Goal: Obtain resource: Download file/media

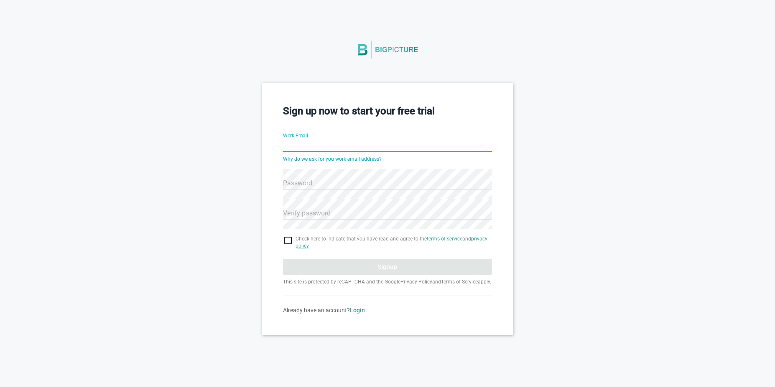
click at [354, 147] on input "Work Email" at bounding box center [387, 146] width 209 height 30
type input "[EMAIL_ADDRESS][DOMAIN_NAME]"
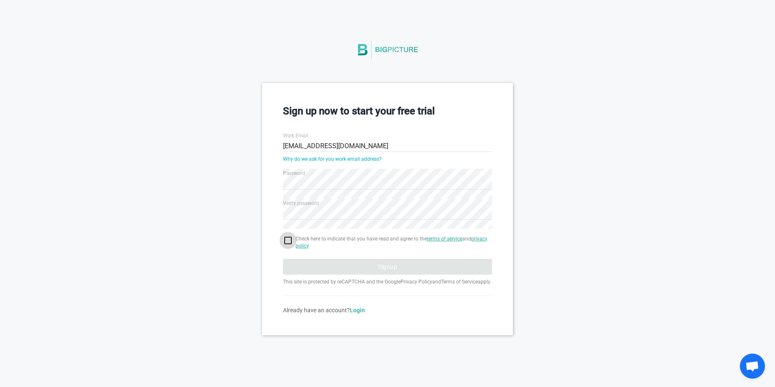
click at [290, 241] on input "checkbox" at bounding box center [387, 241] width 209 height 10
checkbox input "true"
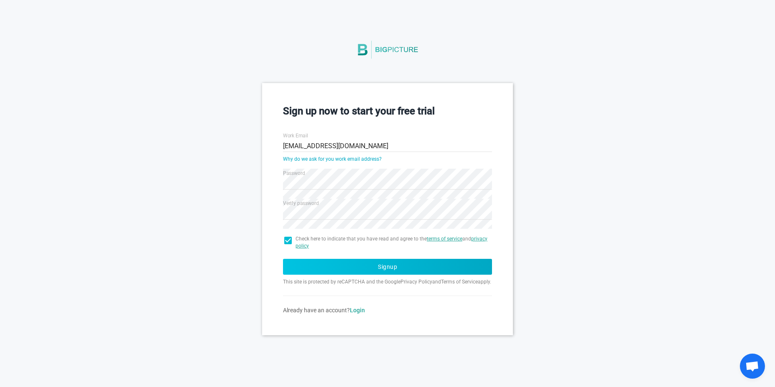
click at [359, 270] on button "Signup" at bounding box center [387, 267] width 209 height 16
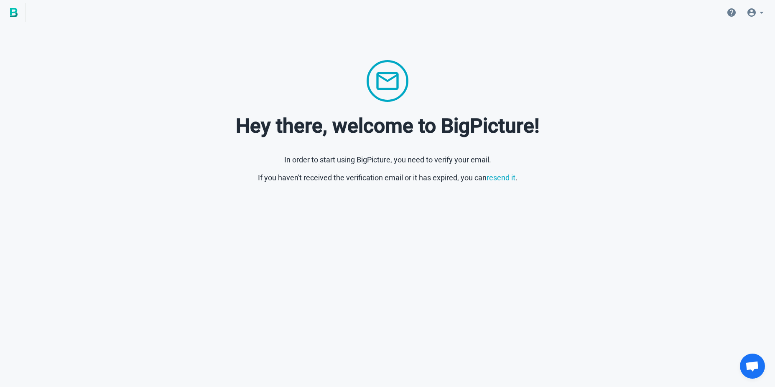
click at [618, 195] on html "Hey there, welcome to BigPicture! In order to start using BigPicture, you need …" at bounding box center [387, 108] width 775 height 217
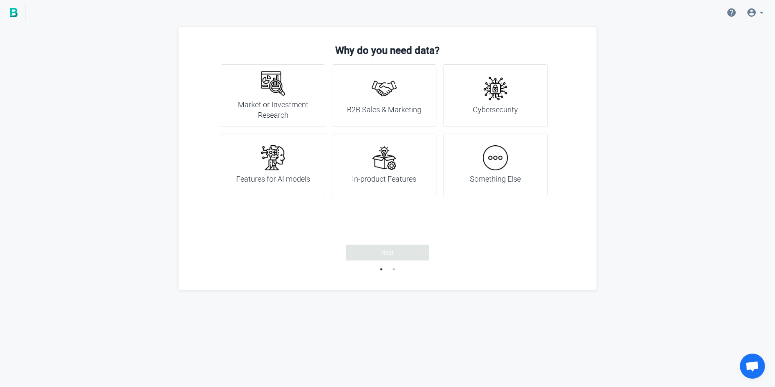
click at [280, 183] on h4 "Features for AI models" at bounding box center [273, 179] width 74 height 11
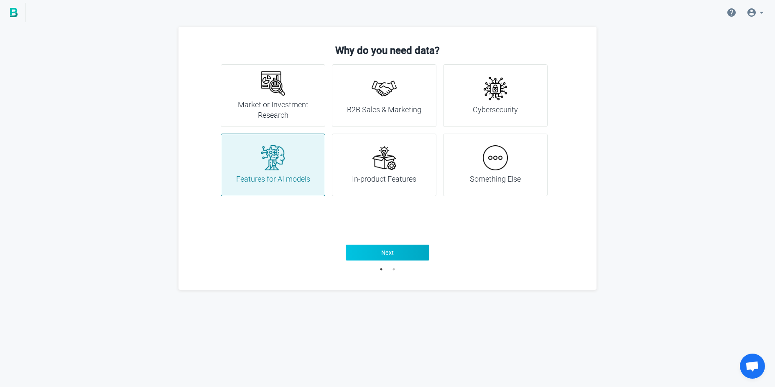
click at [386, 249] on span "Next" at bounding box center [387, 253] width 13 height 8
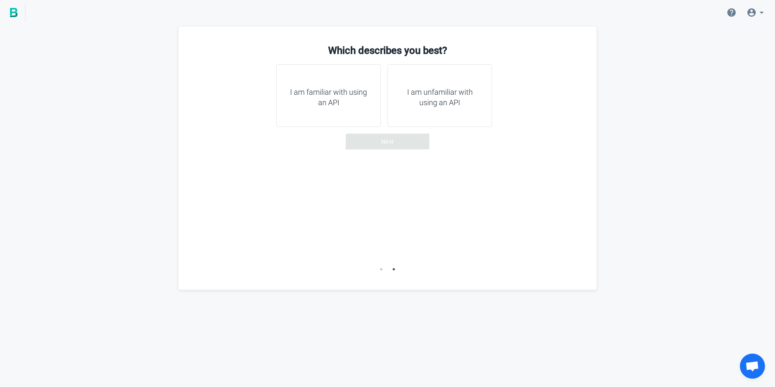
click at [457, 109] on div "I am unfamiliar with using an API" at bounding box center [439, 95] width 104 height 63
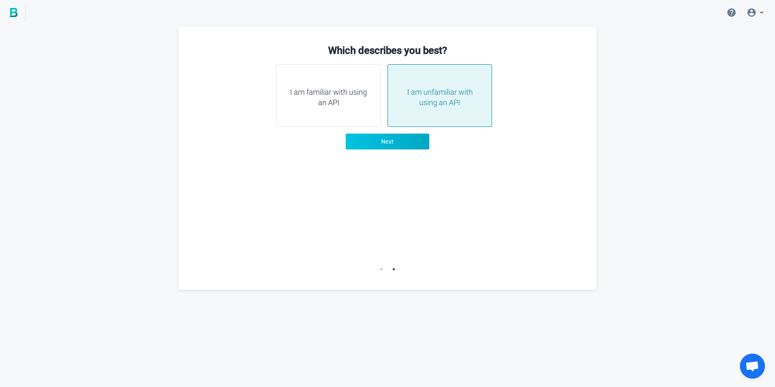
click at [419, 140] on button "Next" at bounding box center [388, 142] width 84 height 16
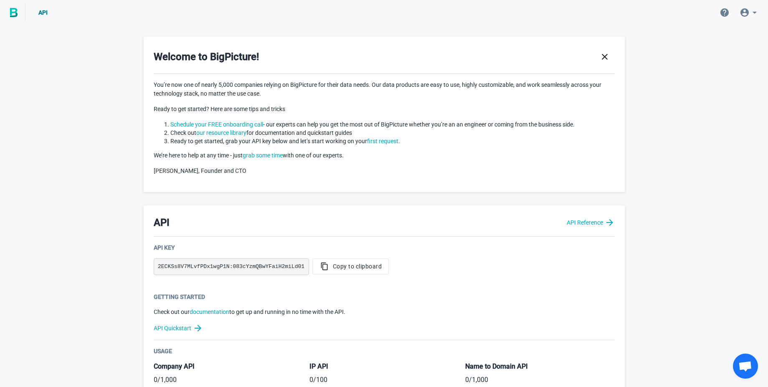
click at [346, 171] on p "[PERSON_NAME], Founder and CTO" at bounding box center [384, 171] width 461 height 9
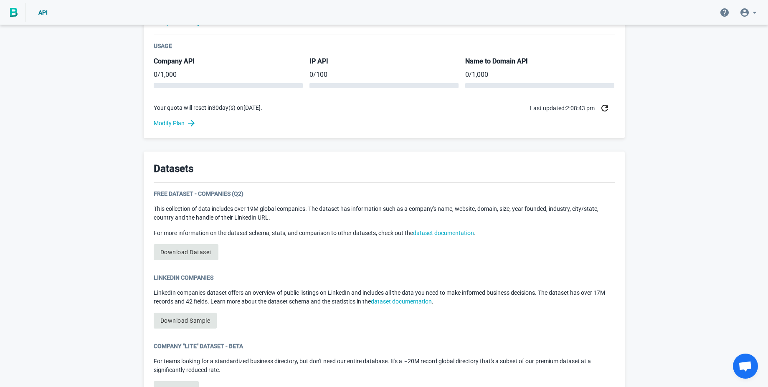
click at [262, 212] on p "This collection of data includes over 19M global companies. The dataset has inf…" at bounding box center [384, 214] width 461 height 18
click at [199, 254] on link "Download Dataset" at bounding box center [186, 252] width 65 height 16
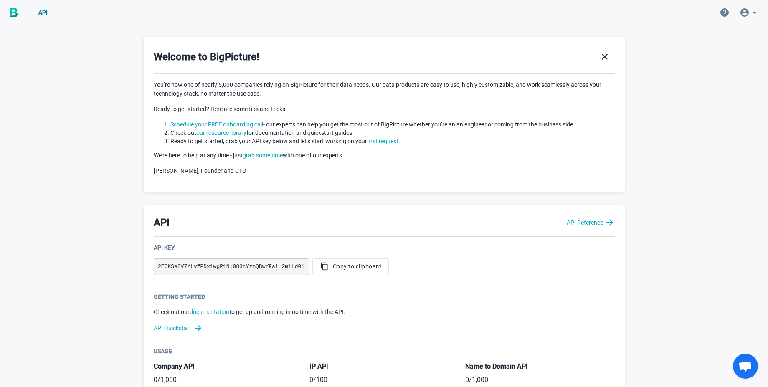
scroll to position [409, 0]
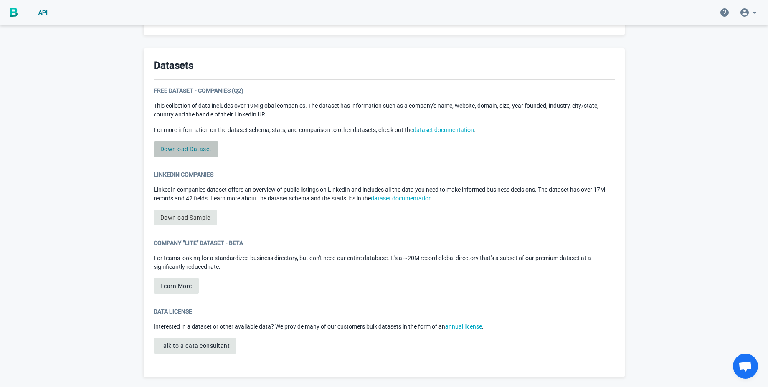
click at [181, 153] on link "Download Dataset" at bounding box center [186, 149] width 65 height 16
click at [197, 155] on link "Download Dataset" at bounding box center [186, 149] width 65 height 16
click at [198, 152] on link "Download Dataset" at bounding box center [186, 149] width 65 height 16
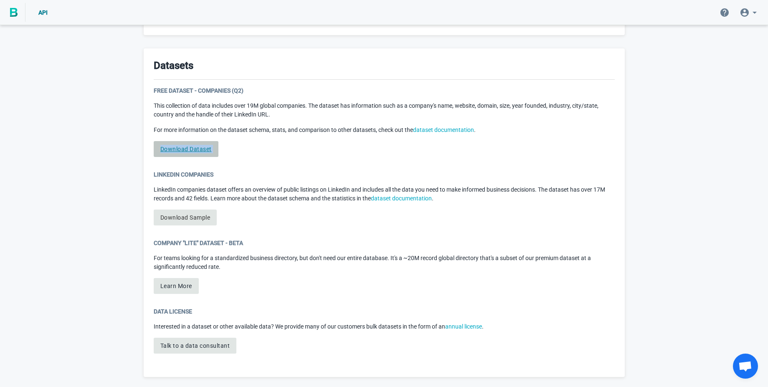
click at [198, 152] on link "Download Dataset" at bounding box center [186, 149] width 65 height 16
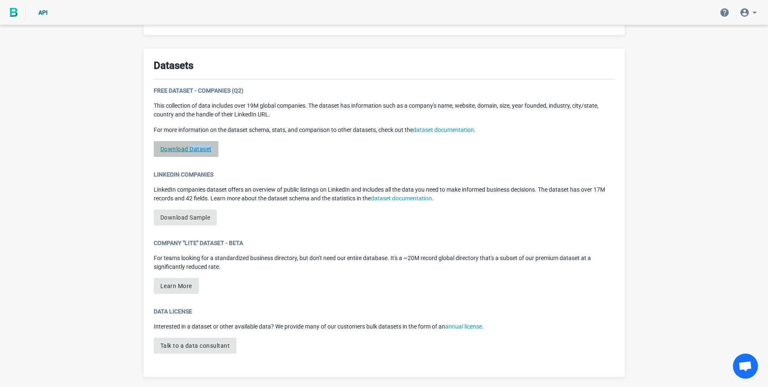
click at [198, 152] on link "Download Dataset" at bounding box center [186, 149] width 65 height 16
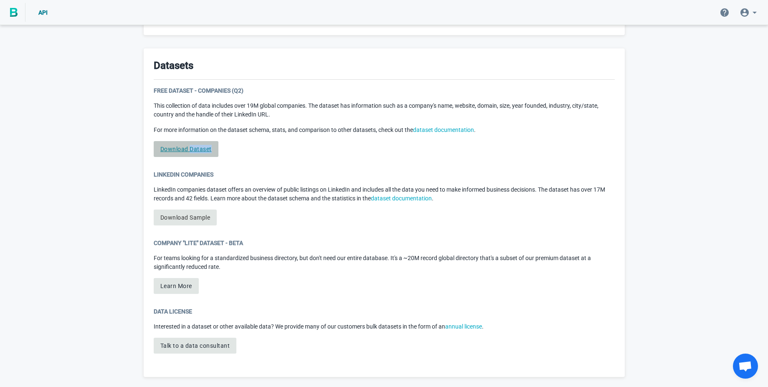
click at [198, 152] on link "Download Dataset" at bounding box center [186, 149] width 65 height 16
click at [458, 128] on link "dataset documentation" at bounding box center [443, 130] width 61 height 7
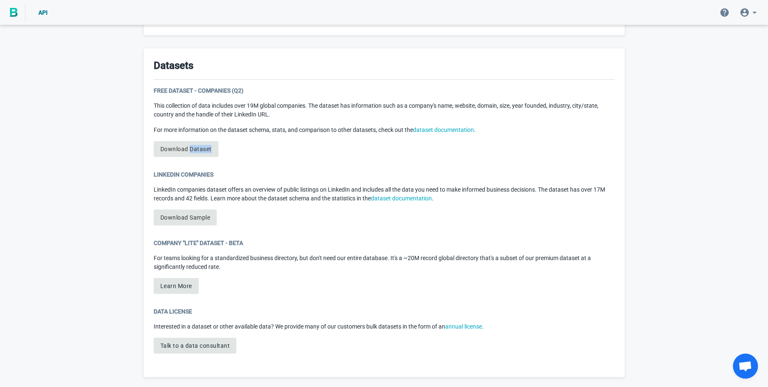
scroll to position [404, 0]
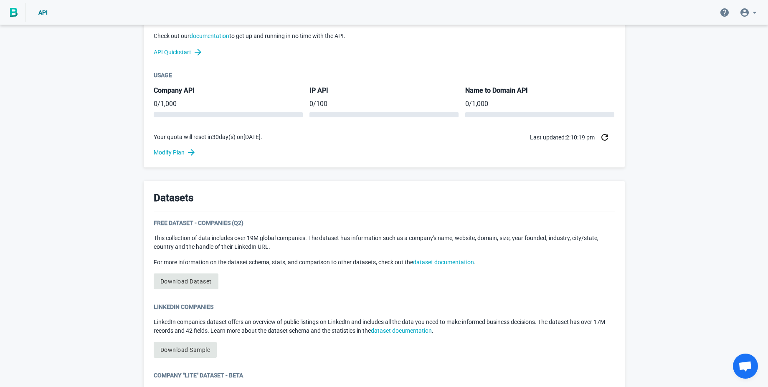
scroll to position [278, 0]
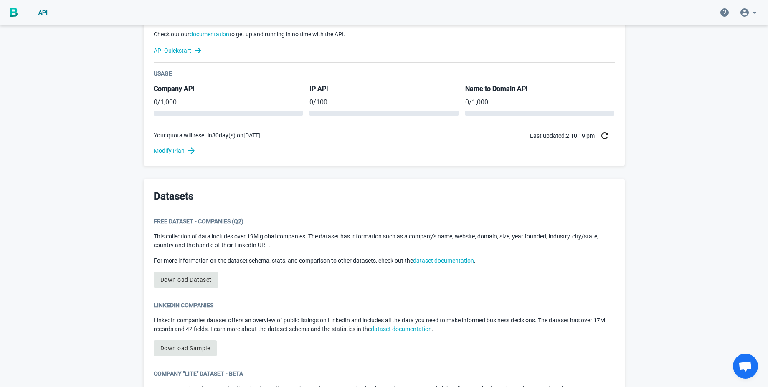
click at [201, 291] on div "Free Dataset - Companies (Q2) This collection of data includes over 19M global …" at bounding box center [384, 255] width 461 height 77
click at [198, 281] on link "Download Dataset" at bounding box center [186, 280] width 65 height 16
click at [186, 348] on link "Download Sample" at bounding box center [186, 349] width 64 height 16
click at [200, 351] on link "Download Sample" at bounding box center [186, 349] width 64 height 16
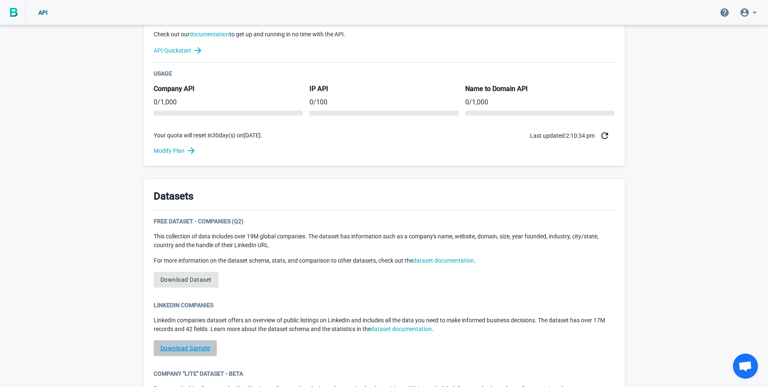
click at [200, 351] on link "Download Sample" at bounding box center [186, 349] width 64 height 16
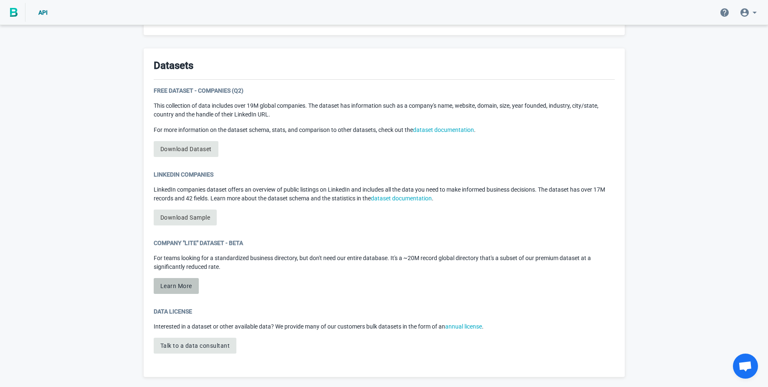
click at [165, 292] on button "Learn More" at bounding box center [176, 286] width 45 height 16
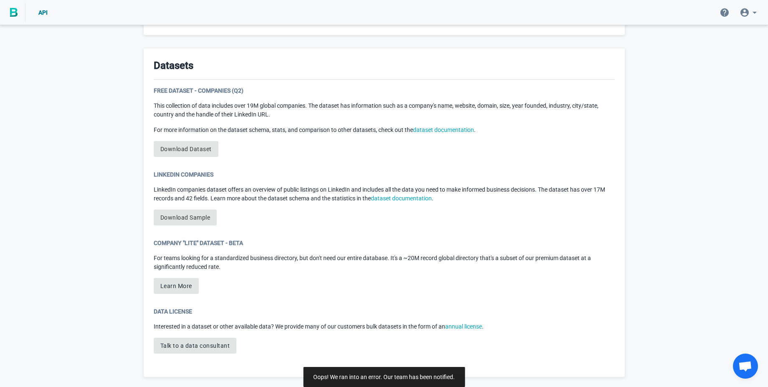
click at [751, 370] on span "Open chat" at bounding box center [746, 367] width 14 height 12
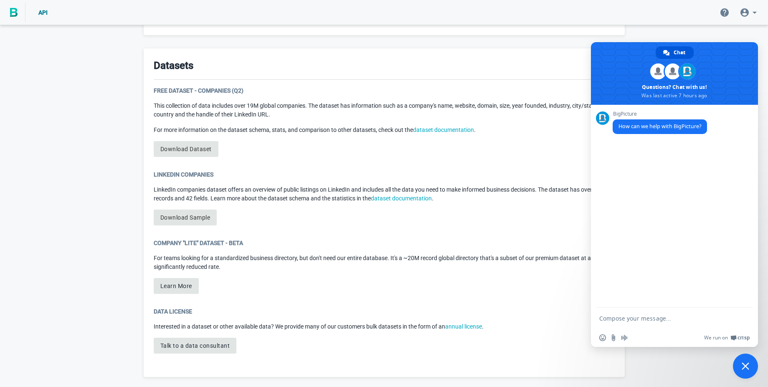
click at [666, 320] on textarea "Compose your message..." at bounding box center [666, 319] width 132 height 8
type textarea "Hi Team, How to download the free data set? Even after clicking on downlaod dat…"
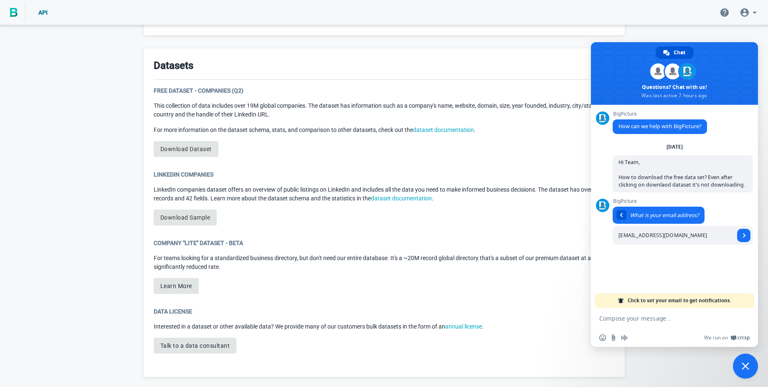
type input "bhaskar@promptcloud.com"
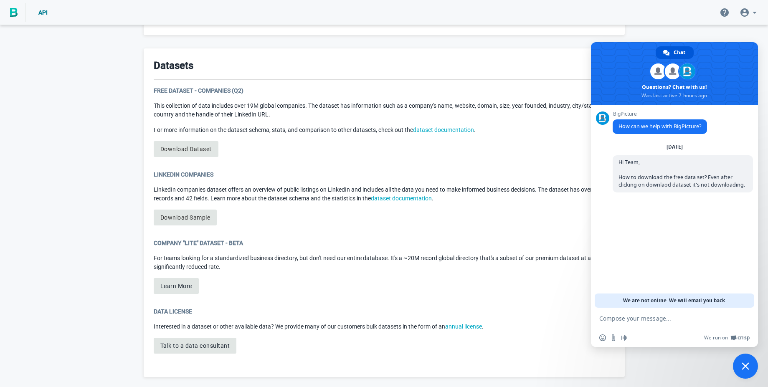
click at [679, 319] on textarea "Compose your message..." at bounding box center [666, 319] width 132 height 8
click at [453, 290] on div "Company "Lite" Dataset - Beta For teams looking for a standardized business dir…" at bounding box center [384, 270] width 461 height 62
click at [197, 151] on link "Download Dataset" at bounding box center [186, 149] width 65 height 16
click at [464, 131] on link "dataset documentation" at bounding box center [443, 130] width 61 height 7
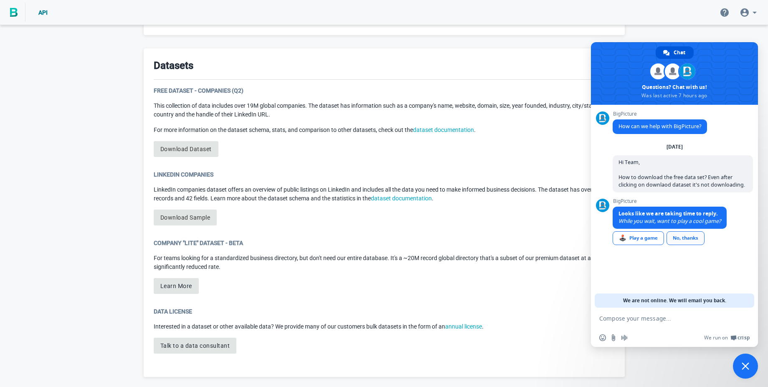
click at [685, 242] on div "No, thanks" at bounding box center [686, 238] width 38 height 14
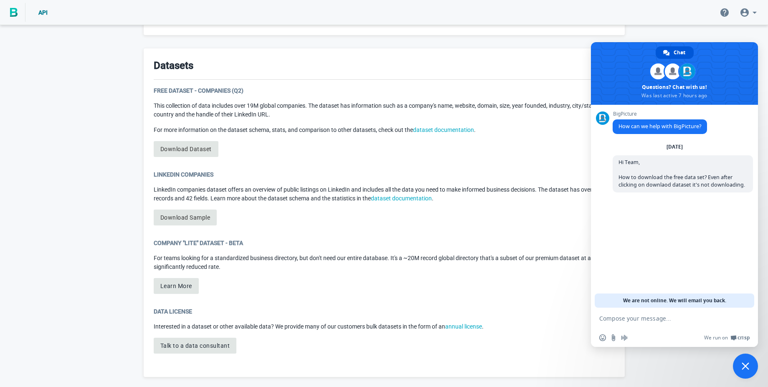
click at [449, 153] on div "Free Dataset - Companies (Q2) This collection of data includes over 19M global …" at bounding box center [384, 124] width 461 height 77
click at [179, 150] on link "Download Dataset" at bounding box center [186, 149] width 65 height 16
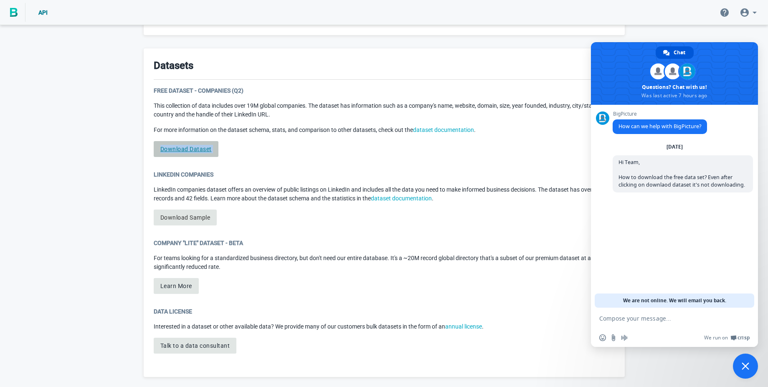
click at [179, 150] on link "Download Dataset" at bounding box center [186, 149] width 65 height 16
click at [181, 214] on link "Download Sample" at bounding box center [186, 218] width 64 height 16
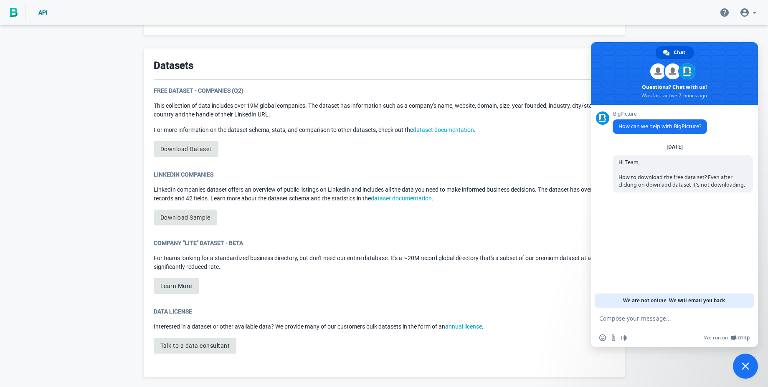
scroll to position [0, 0]
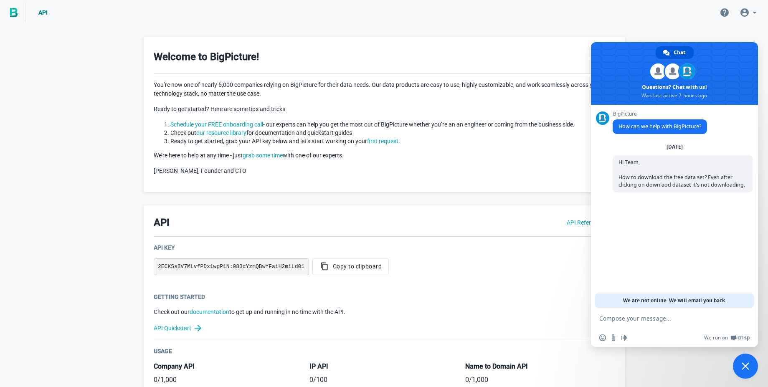
click at [13, 20] on link at bounding box center [12, 12] width 25 height 19
click at [13, 15] on img at bounding box center [14, 12] width 8 height 9
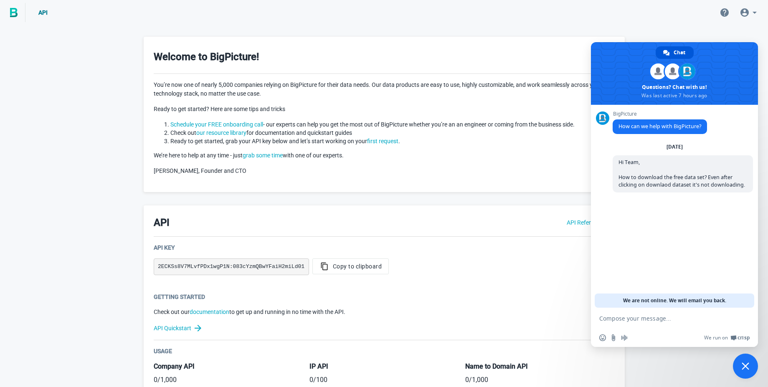
click at [743, 355] on span "Close chat" at bounding box center [745, 366] width 25 height 25
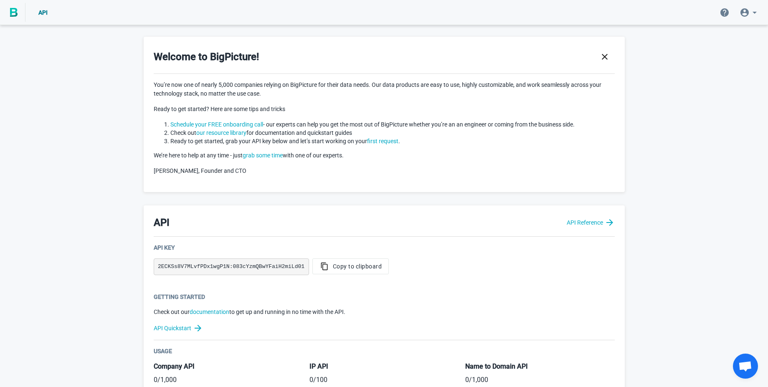
scroll to position [409, 0]
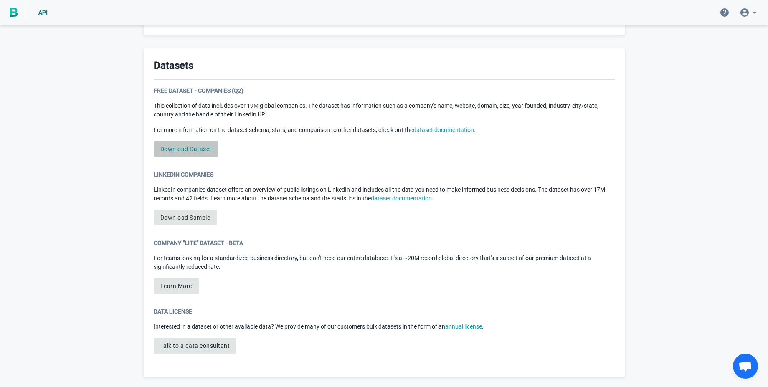
click at [186, 155] on link "Download Dataset" at bounding box center [186, 149] width 65 height 16
click at [521, 201] on p "LinkedIn companies dataset offers an overview of public listings on LinkedIn an…" at bounding box center [384, 195] width 461 height 18
